Goal: Navigation & Orientation: Find specific page/section

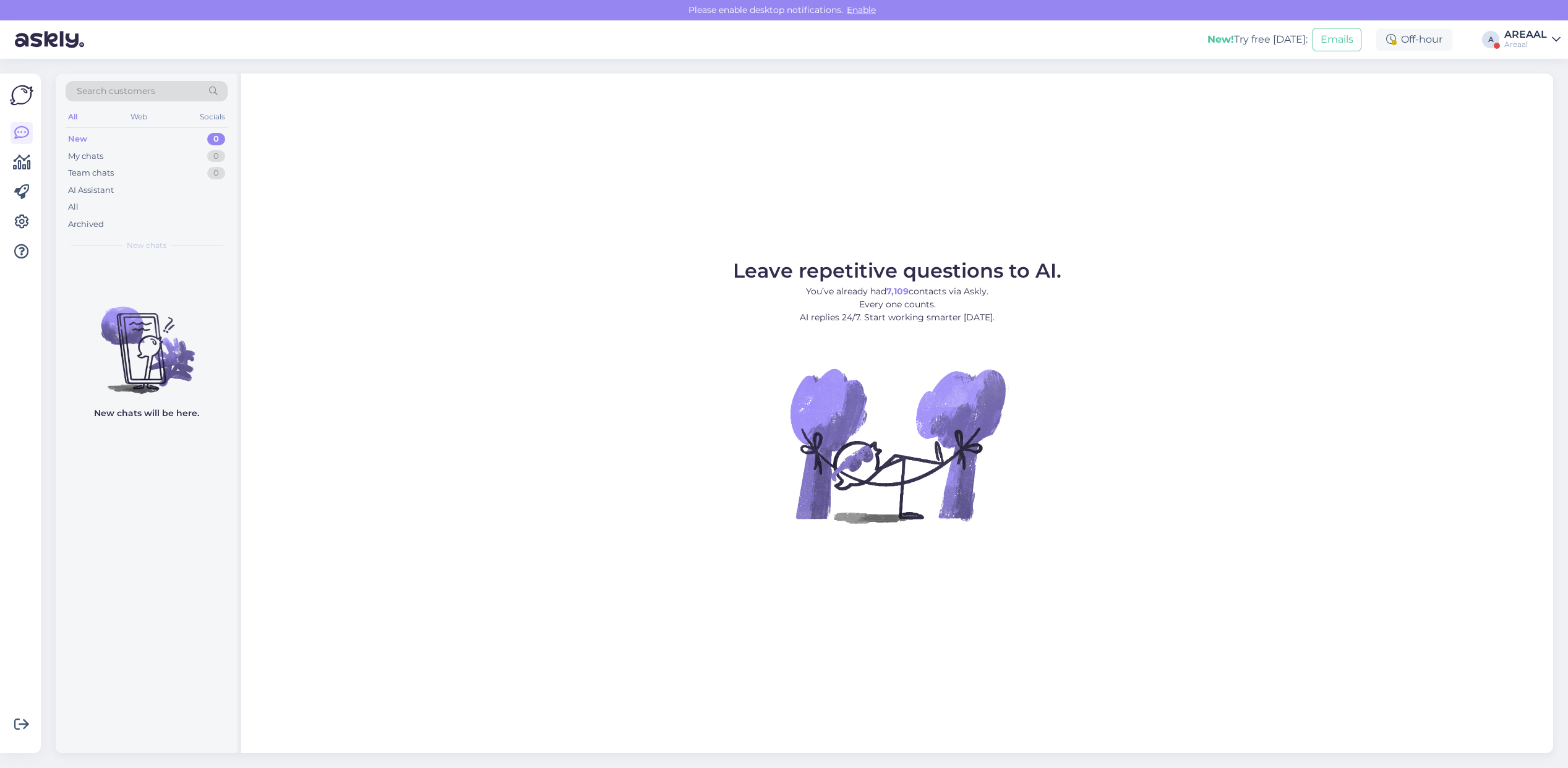
click at [1517, 44] on div "Areaal" at bounding box center [1525, 44] width 43 height 10
click at [1529, 105] on button "Open" at bounding box center [1533, 95] width 34 height 19
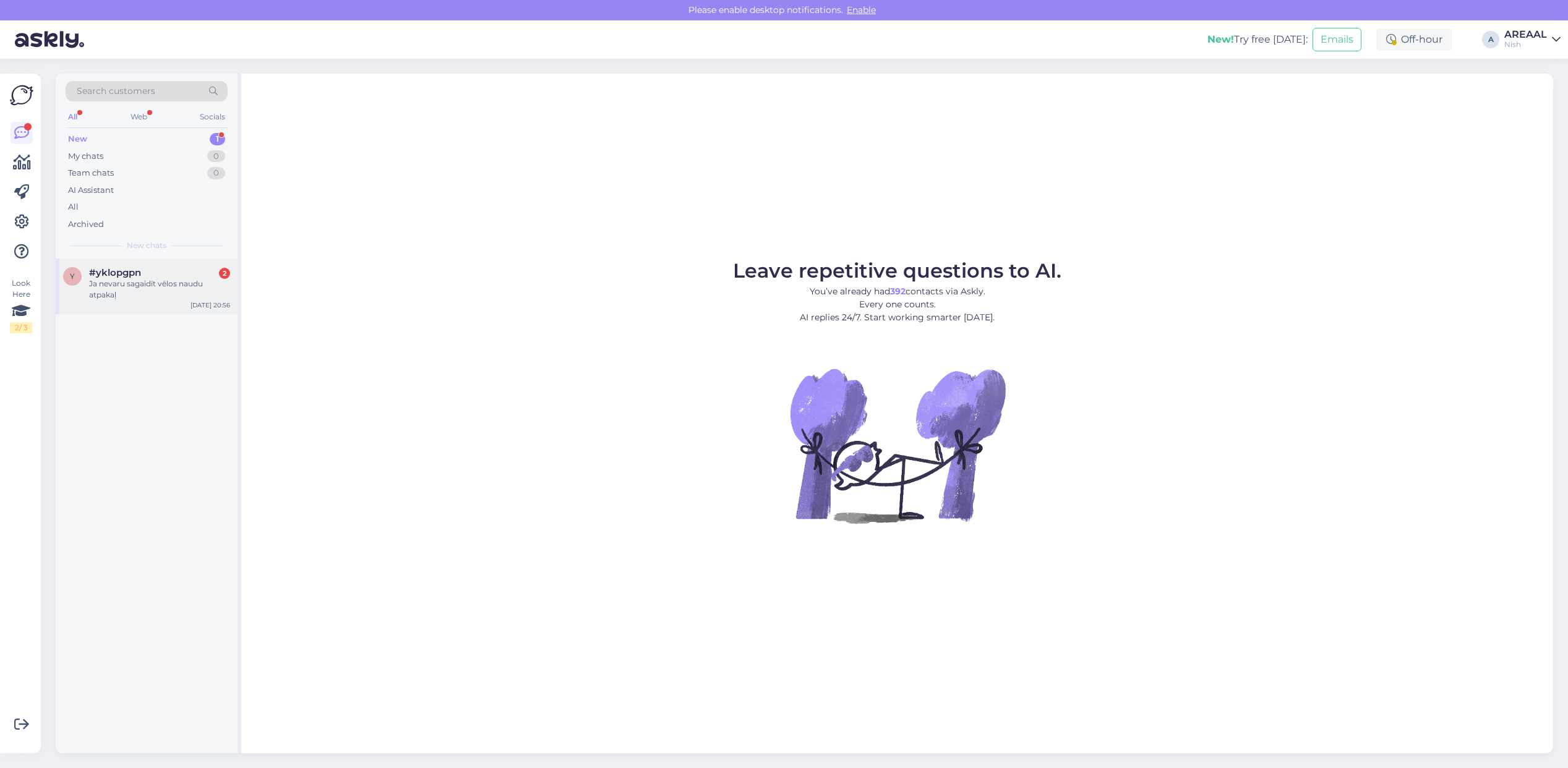
click at [193, 274] on div "#yklopgpn 2" at bounding box center [159, 272] width 141 height 11
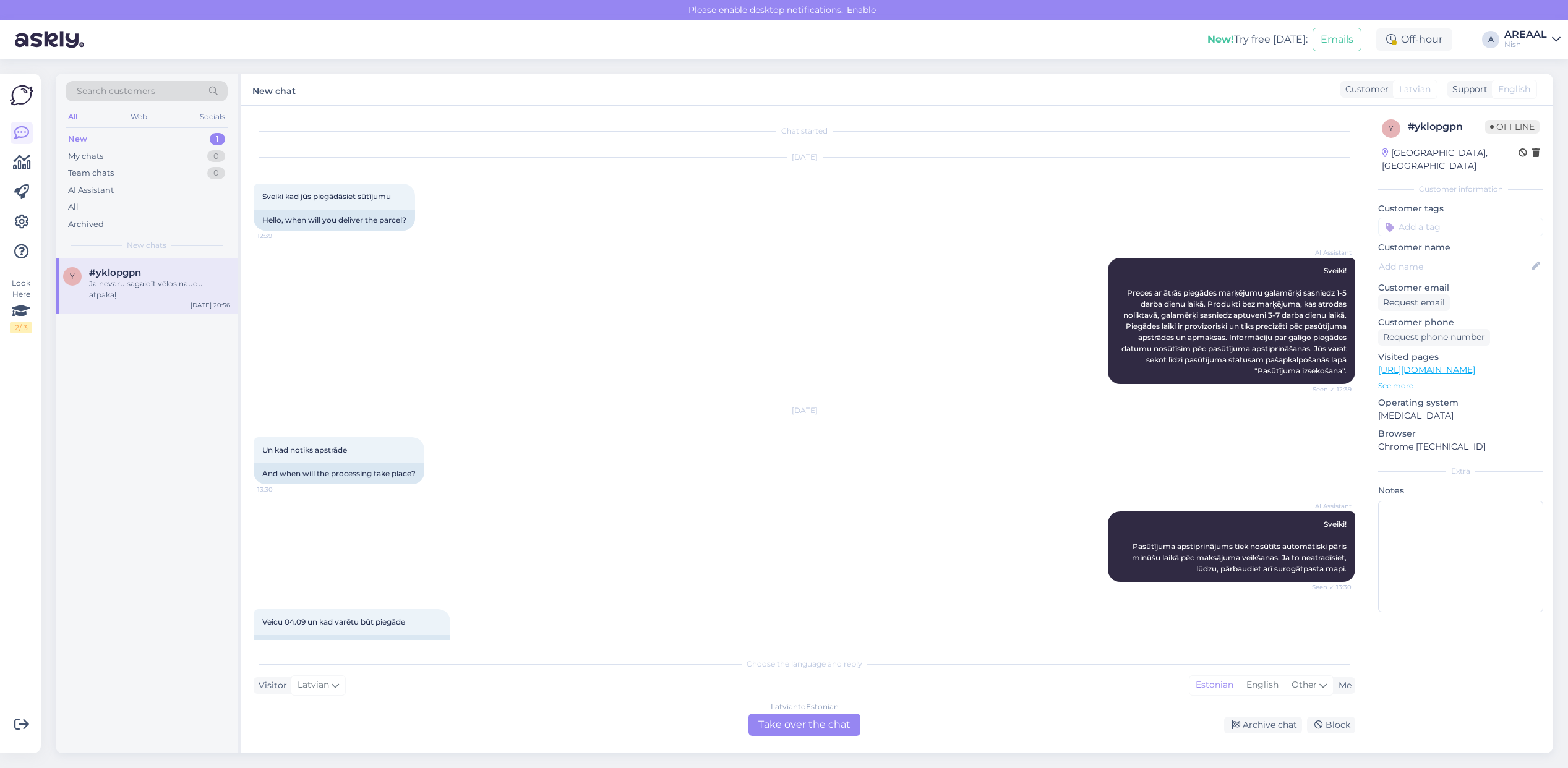
scroll to position [953, 0]
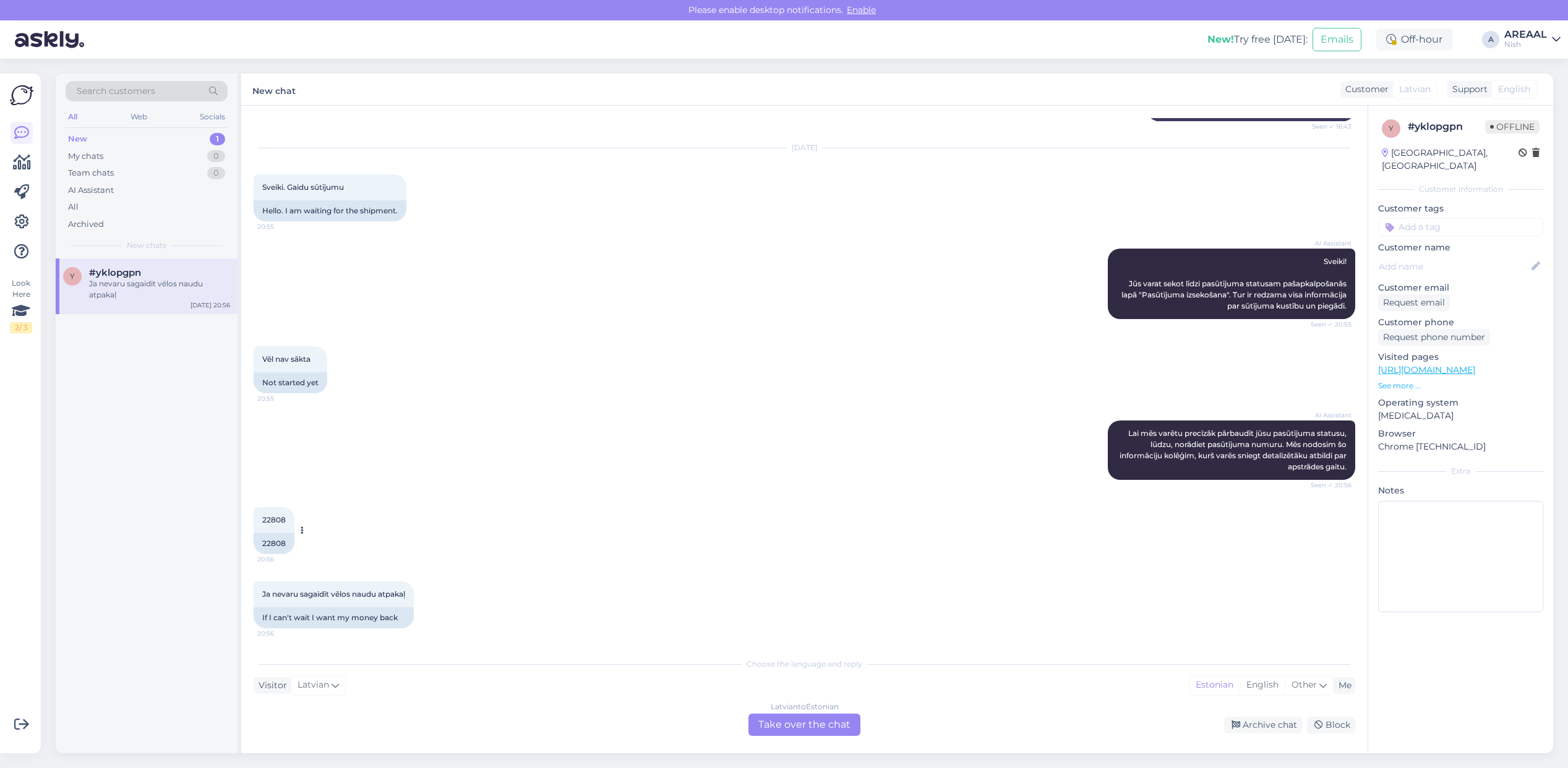
click at [277, 534] on div "22808" at bounding box center [274, 543] width 41 height 21
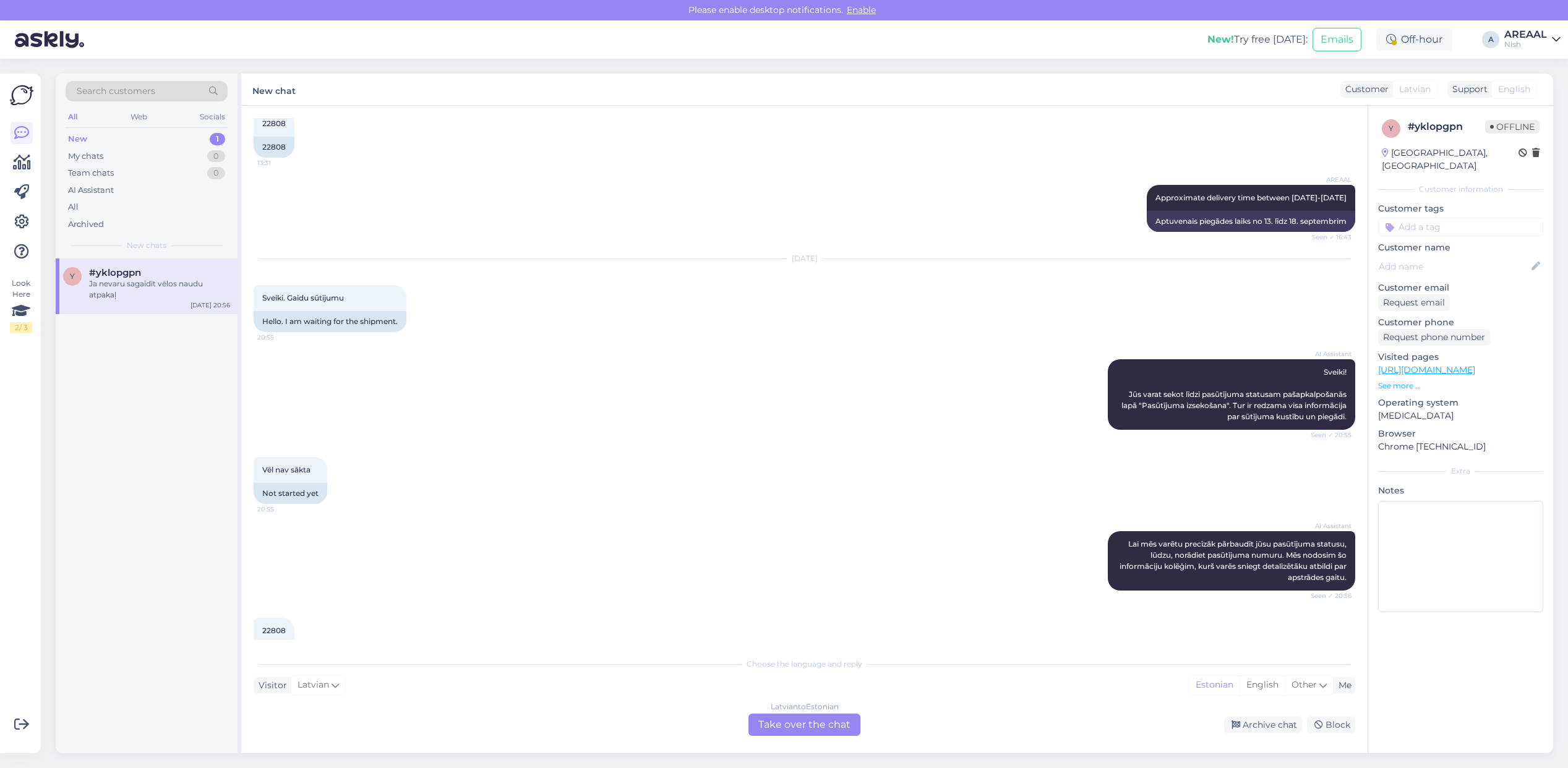
scroll to position [489, 0]
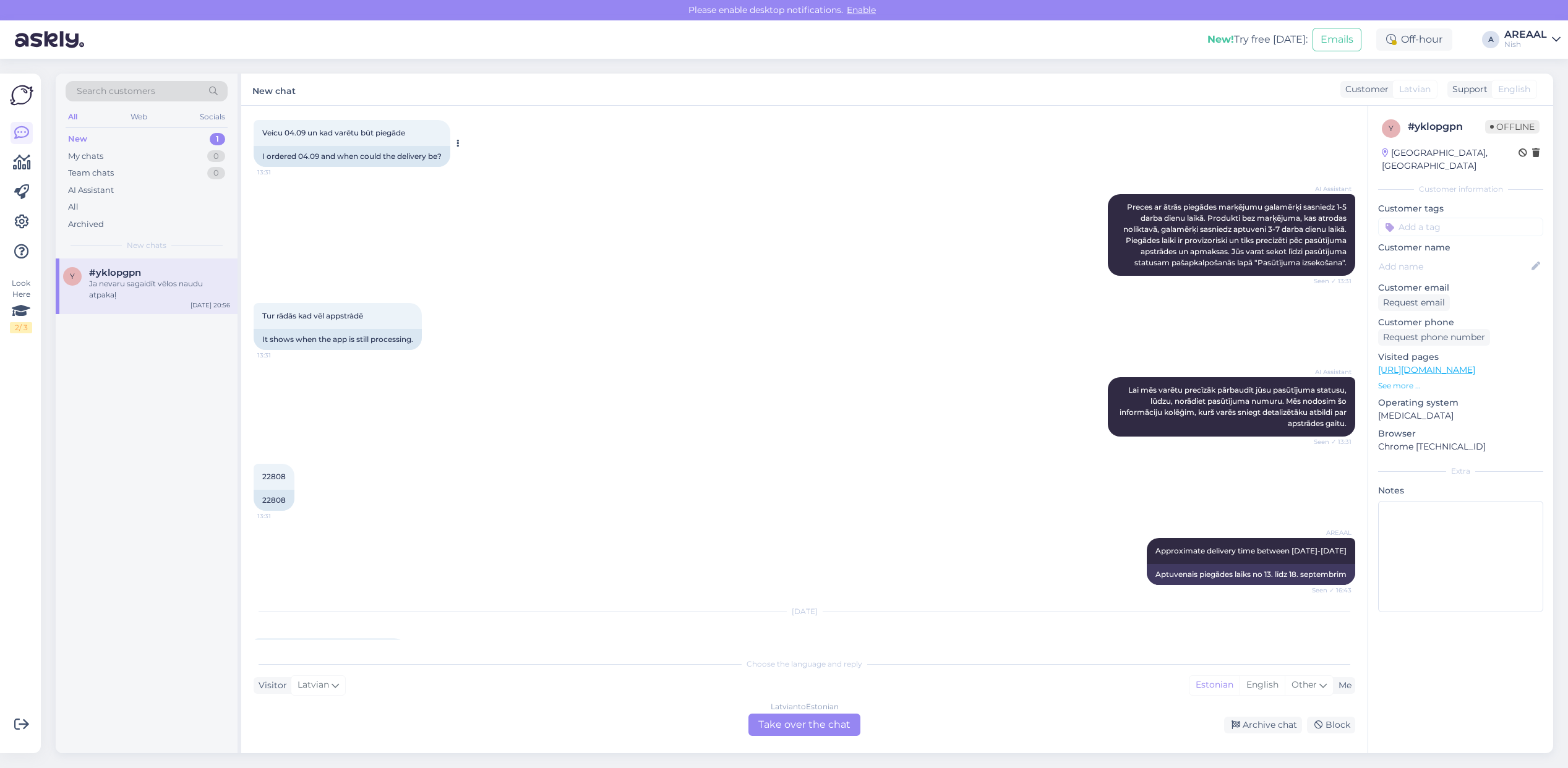
copy div "22808"
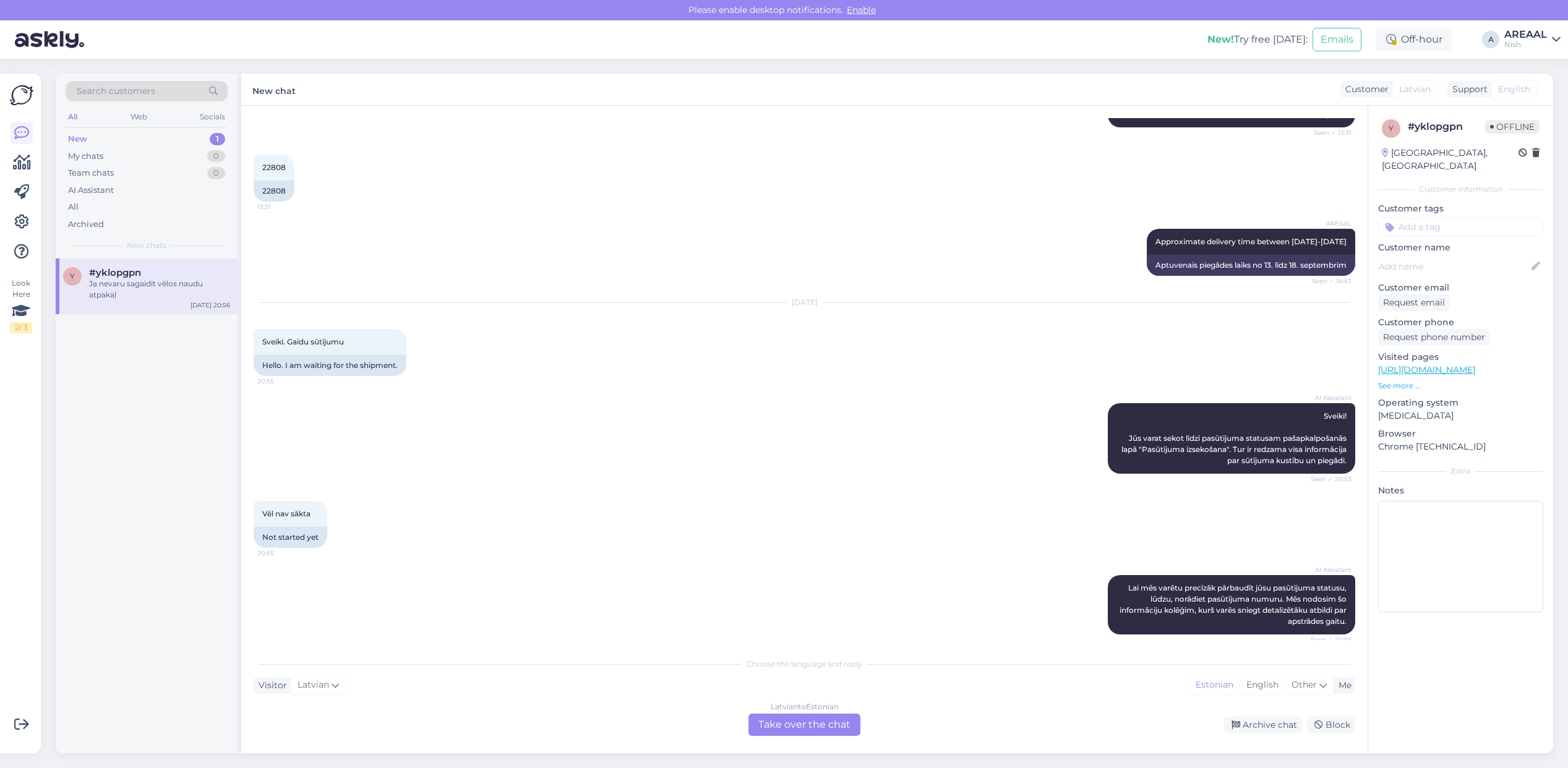
scroll to position [953, 0]
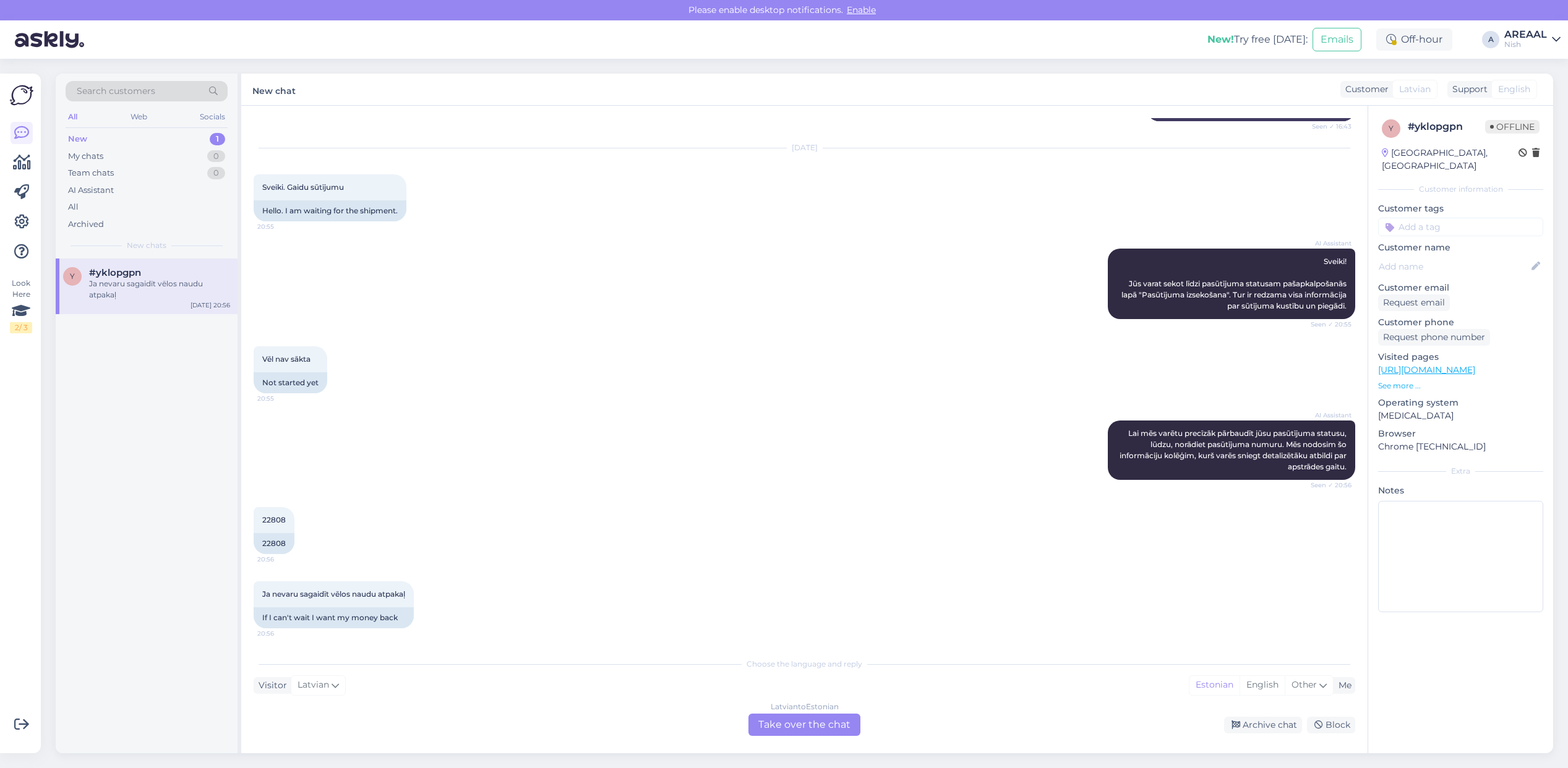
click at [897, 241] on div "AI Assistant Sveiki! Jūs varat sekot līdzi pasūtījuma statusam pašapkalpošanās …" at bounding box center [804, 284] width 1102 height 98
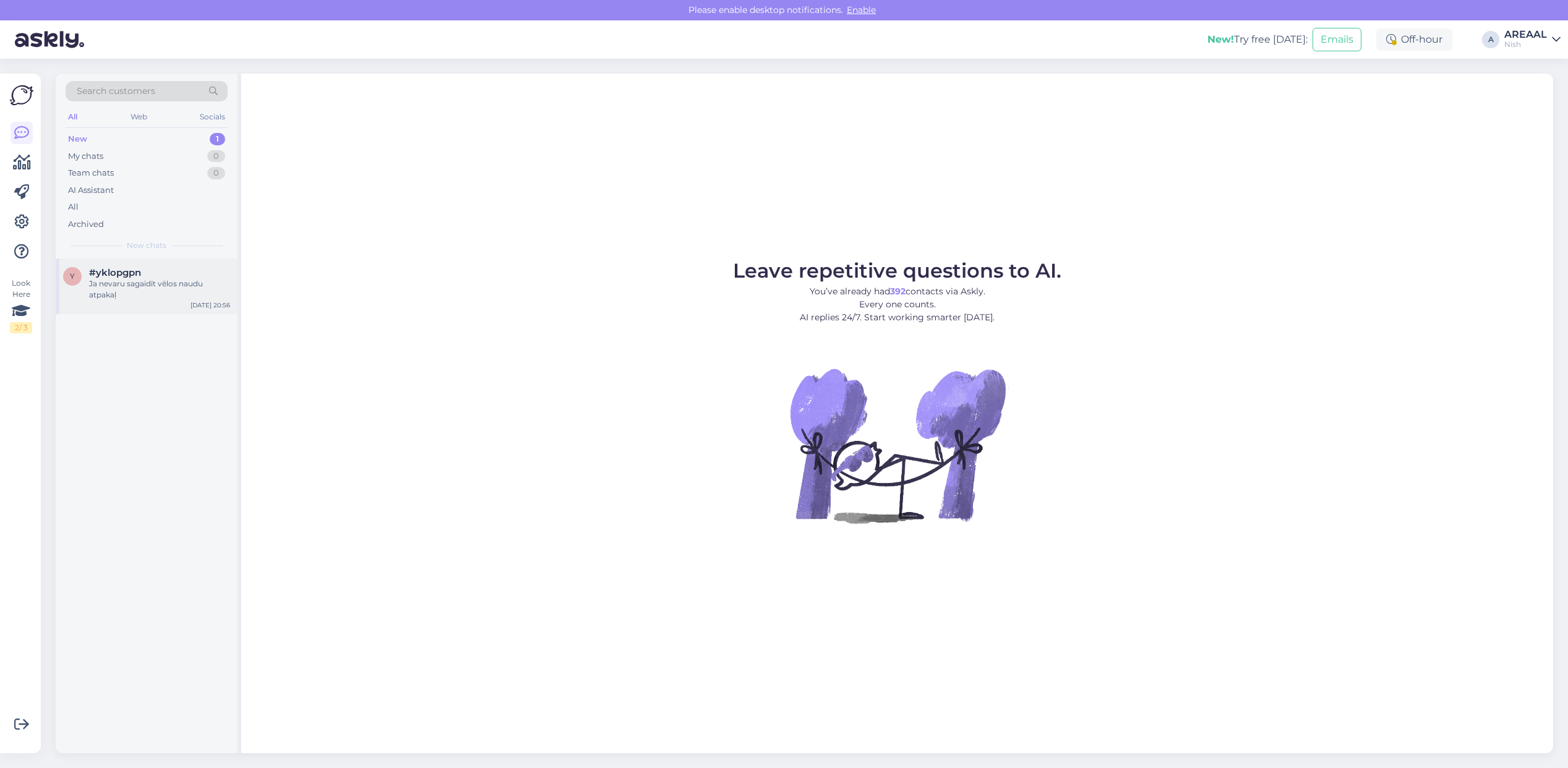
click at [184, 263] on div "y #yklopgpn Ja nevaru sagaidīt vēlos naudu atpakaļ [DATE] 20:56" at bounding box center [146, 286] width 182 height 55
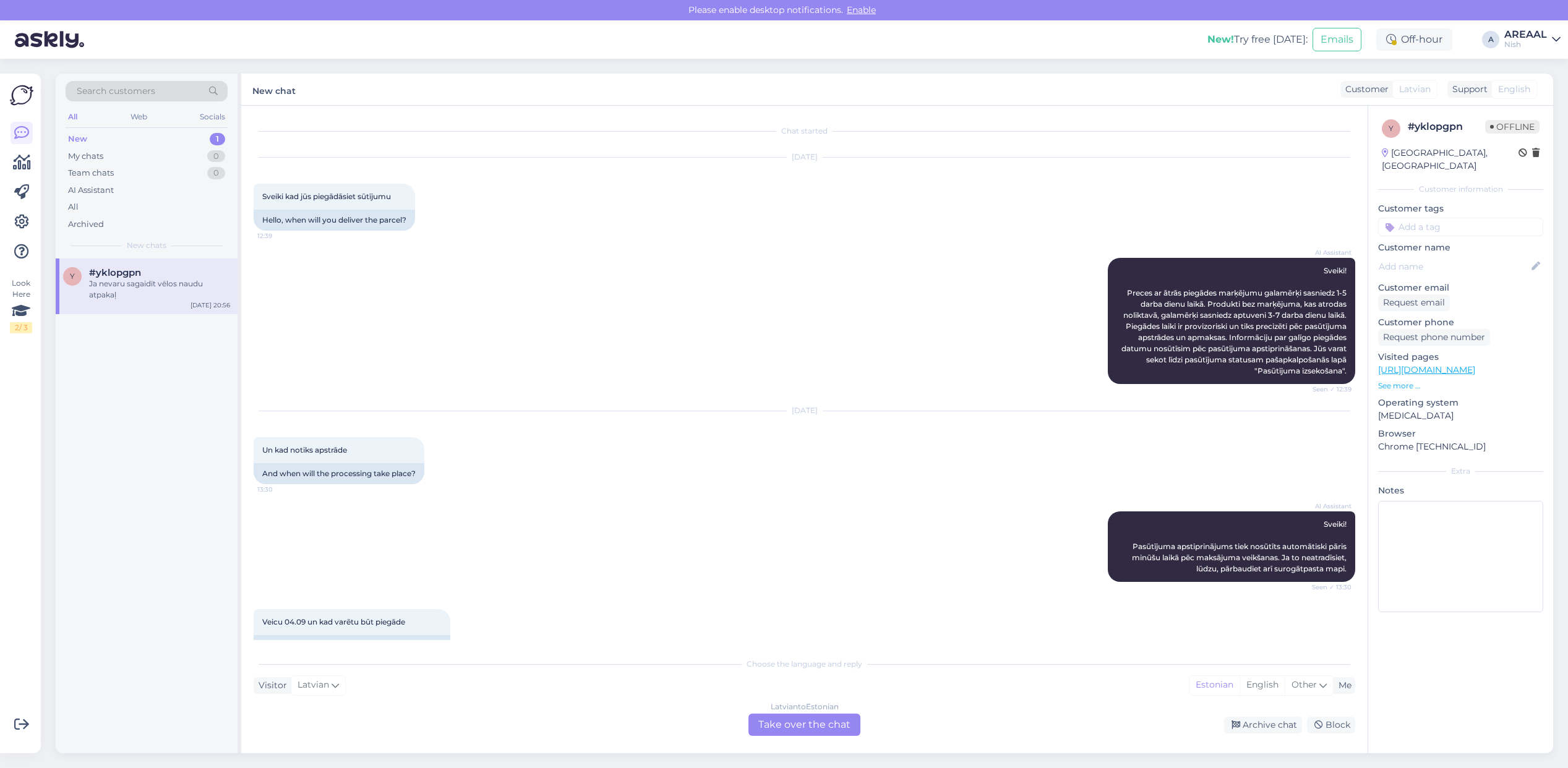
scroll to position [953, 0]
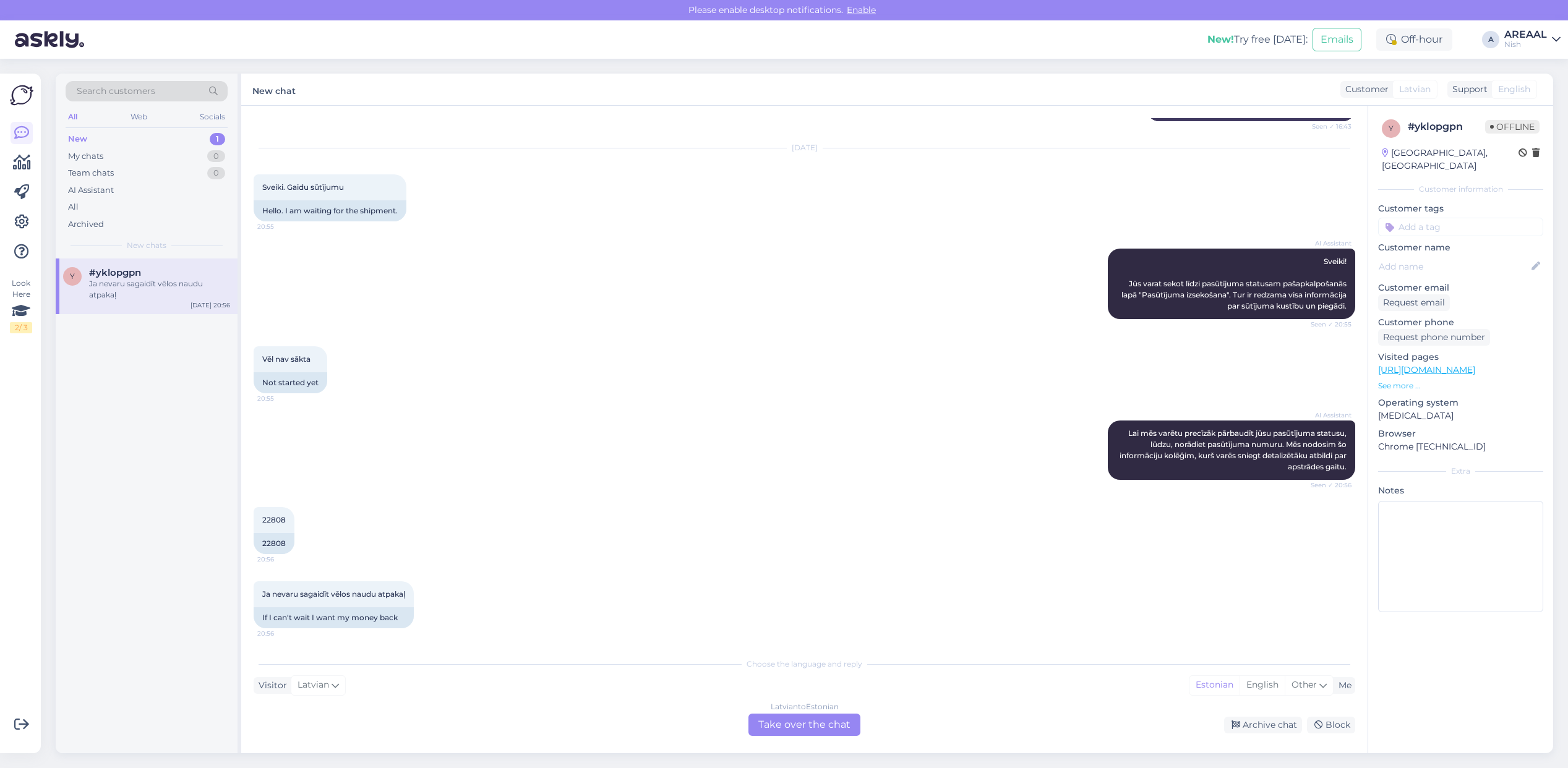
click at [1534, 39] on div "Nish" at bounding box center [1525, 44] width 43 height 10
click at [1534, 69] on button "Open" at bounding box center [1533, 69] width 34 height 19
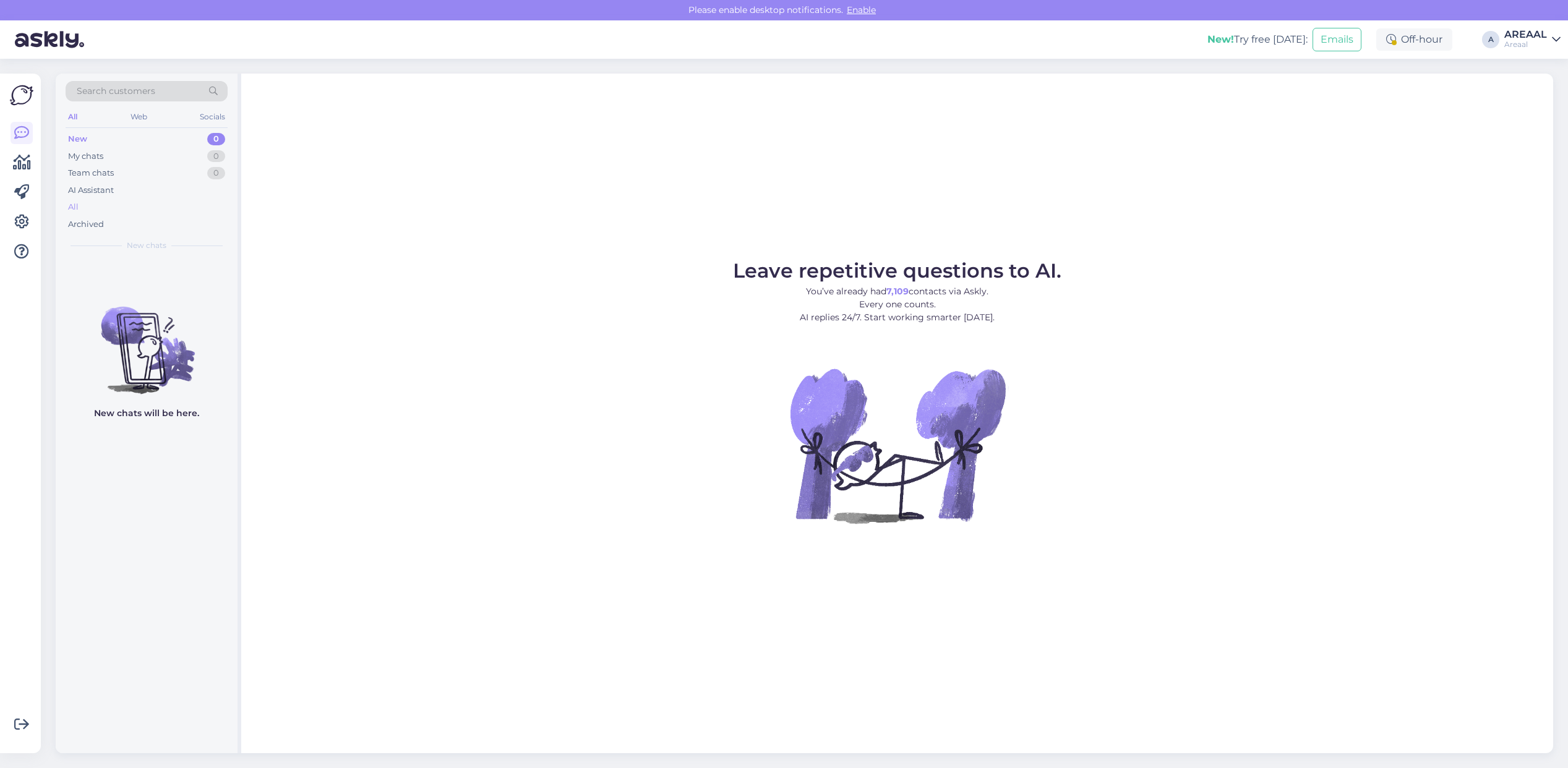
click at [115, 199] on div "All" at bounding box center [146, 207] width 162 height 18
drag, startPoint x: 0, startPoint y: 0, endPoint x: 108, endPoint y: 199, distance: 226.4
click at [108, 199] on div "All" at bounding box center [146, 207] width 162 height 18
click at [1250, 251] on div "Leave repetitive questions to AI. You’ve already had 7,109 contacts via Askly. …" at bounding box center [897, 413] width 1312 height 680
click at [171, 210] on div "All" at bounding box center [146, 207] width 162 height 18
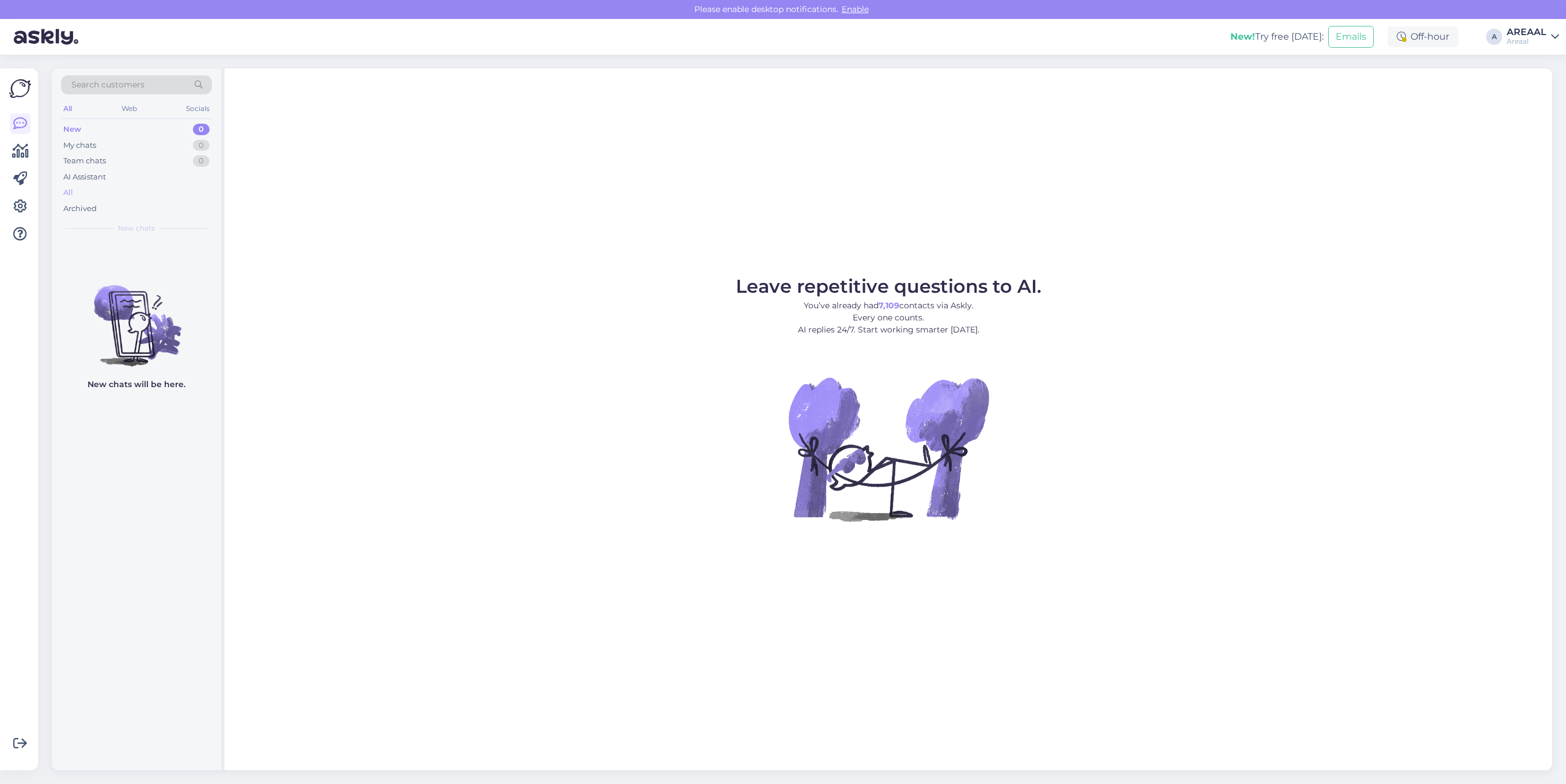
click at [127, 187] on div "All" at bounding box center [136, 193] width 151 height 16
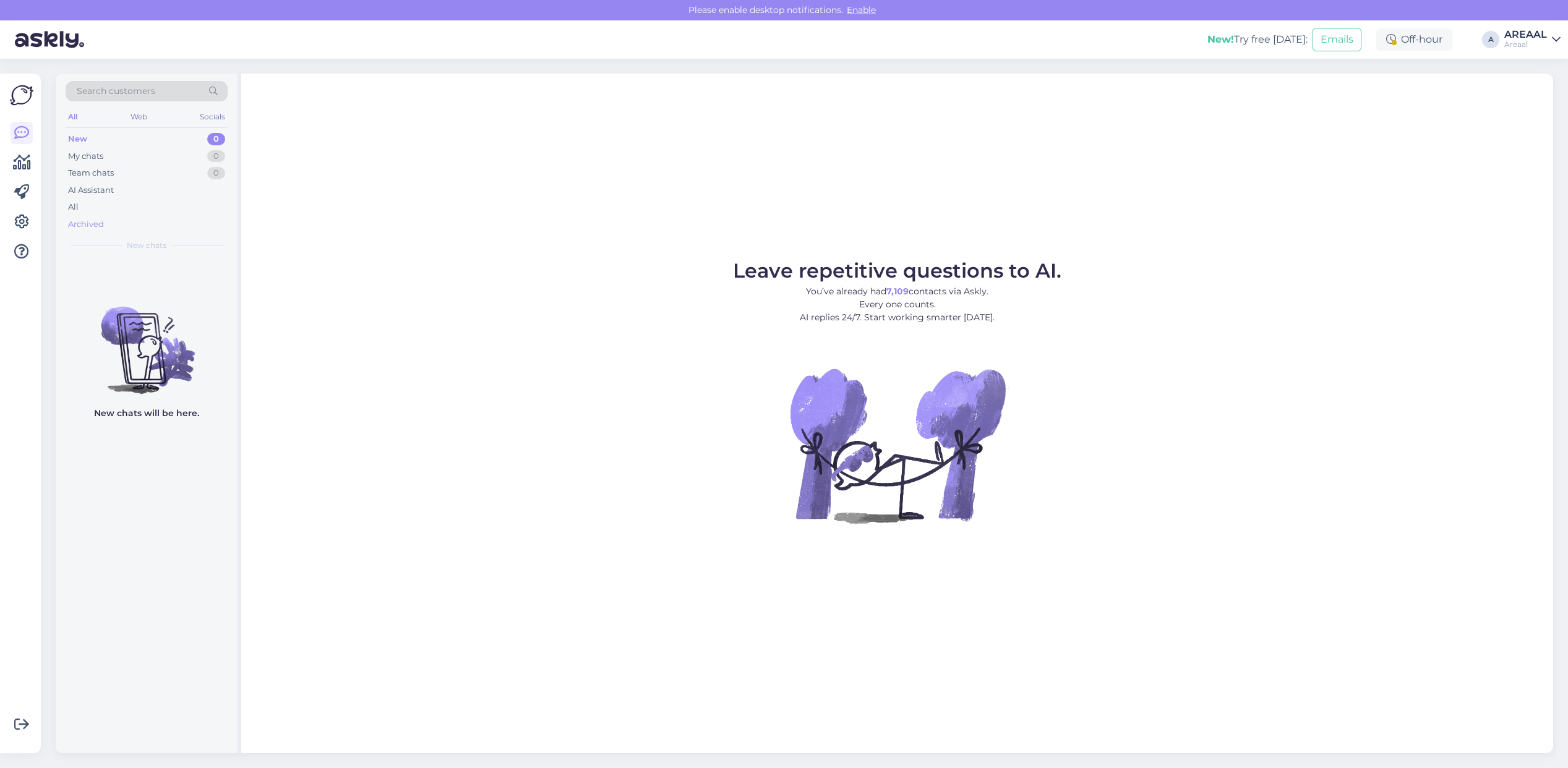
click at [163, 218] on div "Archived" at bounding box center [146, 224] width 162 height 18
click at [162, 209] on div "All" at bounding box center [146, 207] width 162 height 18
click at [84, 203] on div "All" at bounding box center [146, 207] width 162 height 18
click at [178, 204] on div "All" at bounding box center [146, 207] width 162 height 18
click at [190, 198] on div "AI Assistant" at bounding box center [146, 190] width 162 height 18
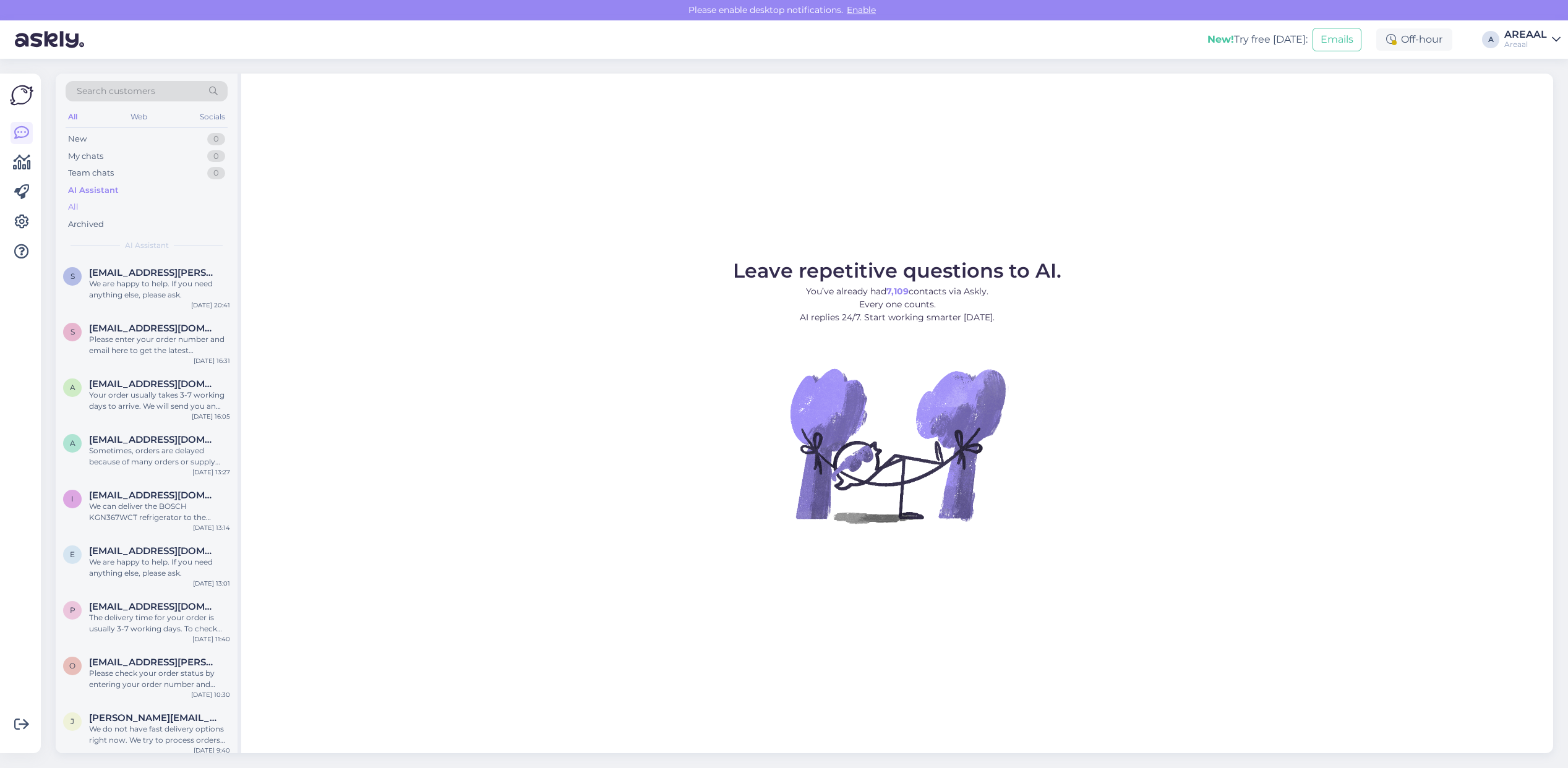
click at [184, 210] on div "All" at bounding box center [146, 207] width 162 height 18
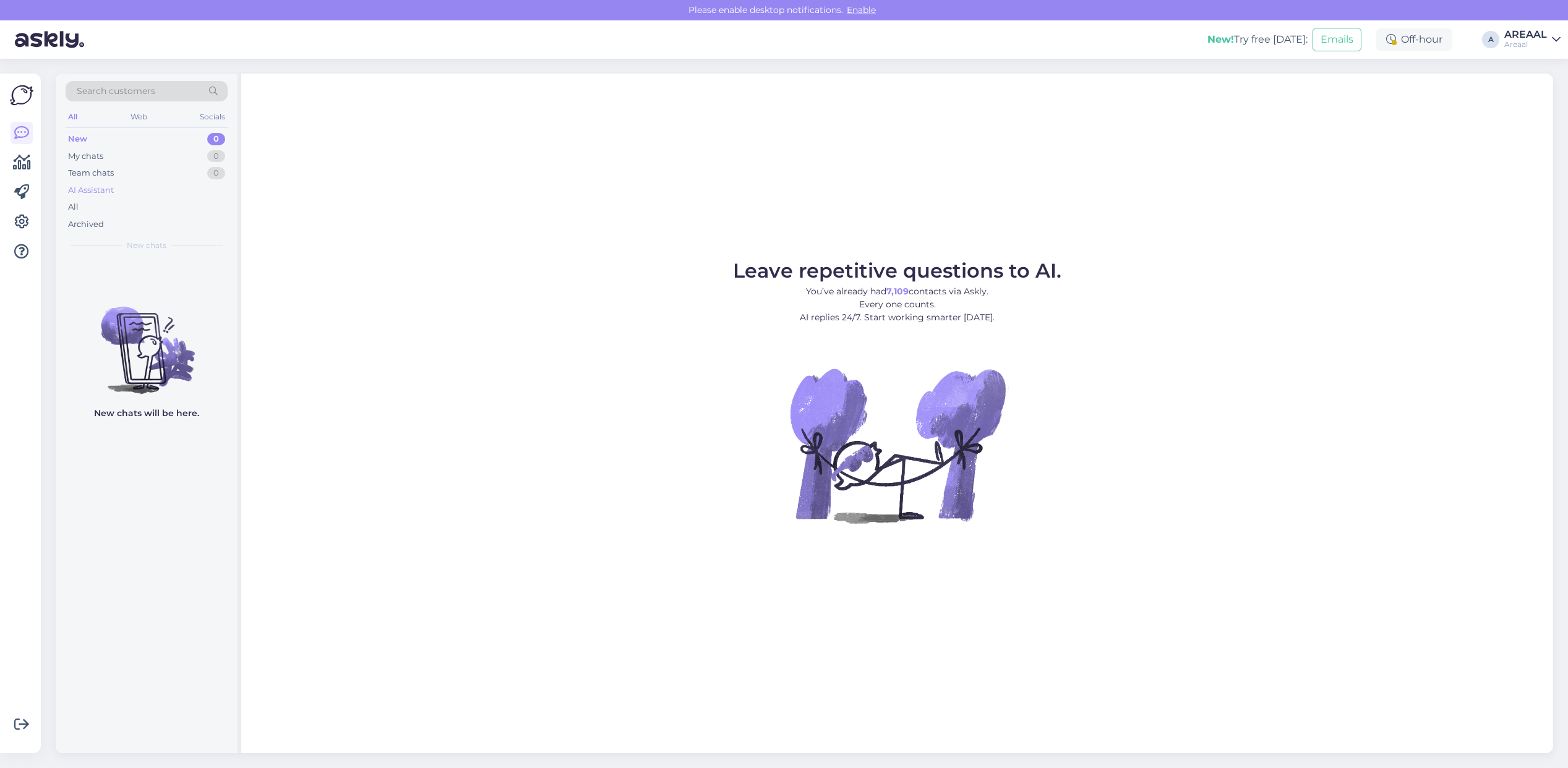
click at [137, 197] on div "AI Assistant" at bounding box center [146, 190] width 162 height 18
click at [133, 205] on div "All" at bounding box center [146, 207] width 162 height 18
click at [101, 201] on div "All" at bounding box center [146, 207] width 162 height 18
